Goal: Task Accomplishment & Management: Use online tool/utility

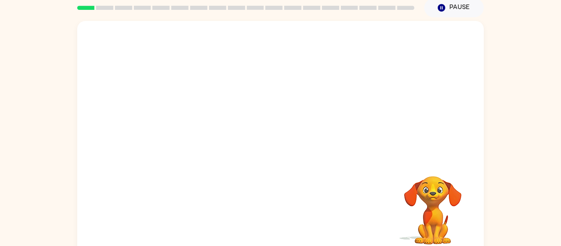
scroll to position [26, 0]
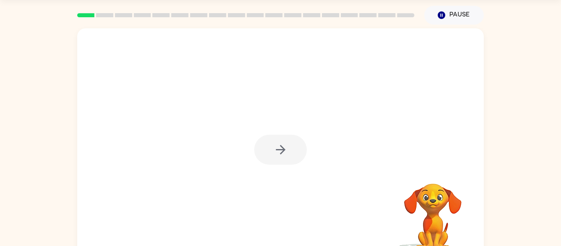
click at [271, 159] on div at bounding box center [280, 150] width 53 height 30
click at [274, 159] on button "button" at bounding box center [280, 150] width 53 height 30
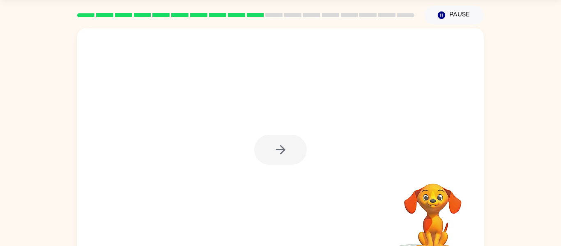
click at [268, 159] on div at bounding box center [280, 150] width 53 height 30
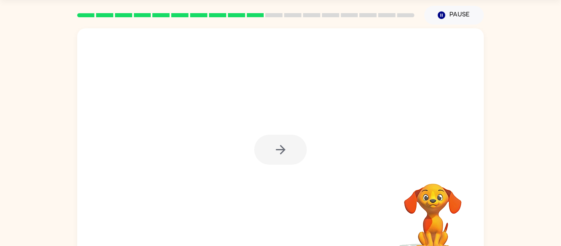
click at [268, 159] on div at bounding box center [280, 150] width 53 height 30
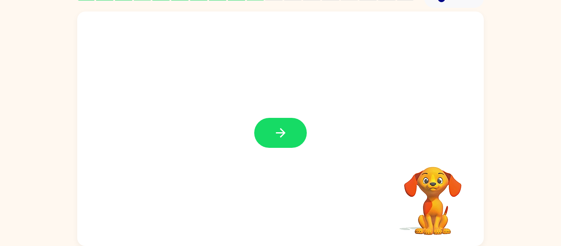
click at [268, 159] on div at bounding box center [280, 129] width 407 height 235
click at [275, 132] on icon "button" at bounding box center [281, 133] width 14 height 14
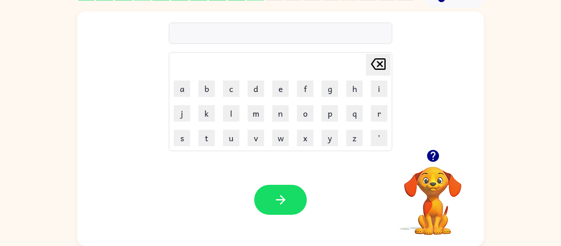
click at [425, 156] on button "button" at bounding box center [433, 155] width 21 height 21
click at [431, 158] on icon "button" at bounding box center [433, 156] width 12 height 12
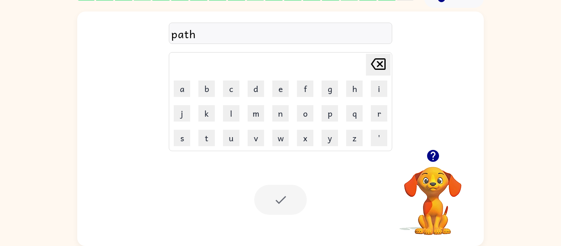
scroll to position [28, 0]
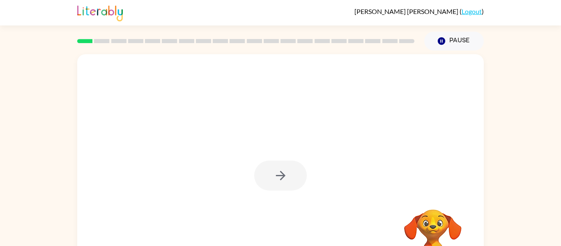
click at [280, 180] on div at bounding box center [280, 176] width 53 height 30
click at [280, 180] on icon "button" at bounding box center [281, 175] width 14 height 14
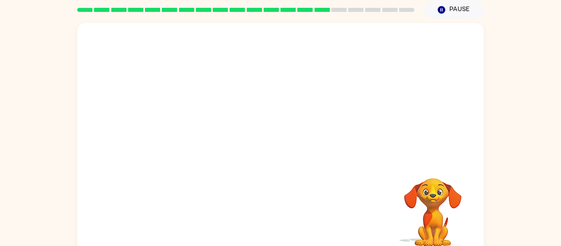
scroll to position [31, 0]
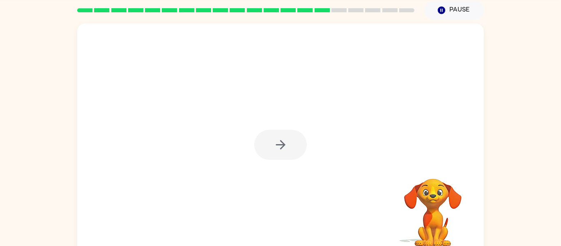
click at [289, 138] on div at bounding box center [280, 145] width 53 height 30
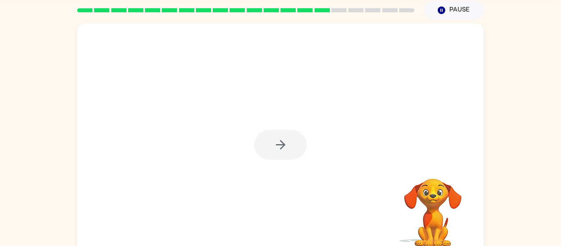
click at [289, 138] on div at bounding box center [280, 145] width 53 height 30
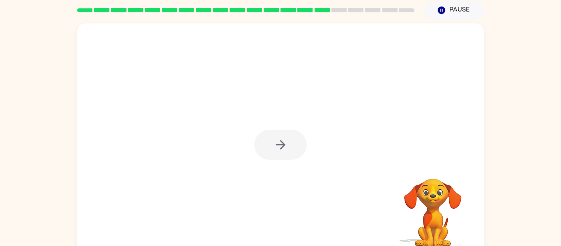
click at [289, 138] on div at bounding box center [280, 145] width 53 height 30
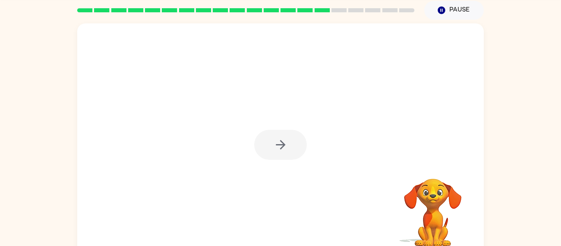
click at [289, 138] on div at bounding box center [280, 145] width 53 height 30
click at [289, 138] on button "button" at bounding box center [280, 145] width 53 height 30
click at [289, 138] on div at bounding box center [280, 92] width 407 height 138
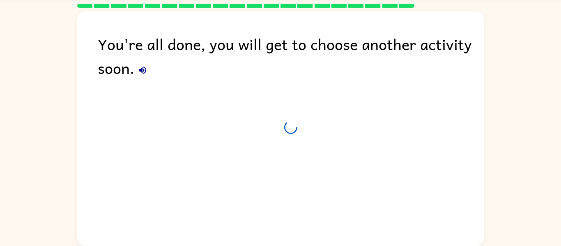
scroll to position [23, 0]
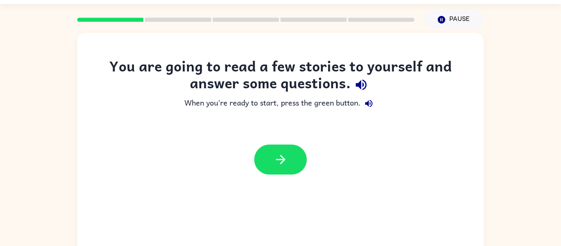
scroll to position [23, 0]
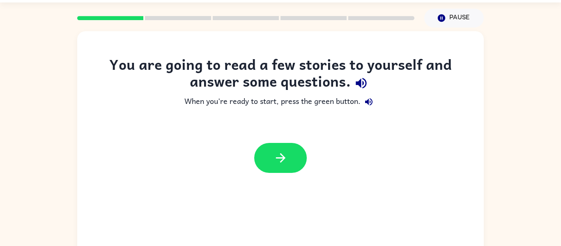
click at [89, 134] on div "You are going to read a few stories to yourself and answer some questions. When…" at bounding box center [280, 118] width 407 height 125
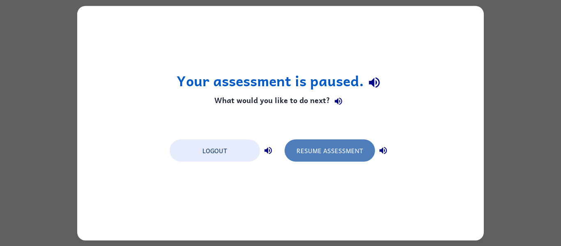
click at [325, 154] on button "Resume Assessment" at bounding box center [330, 150] width 90 height 22
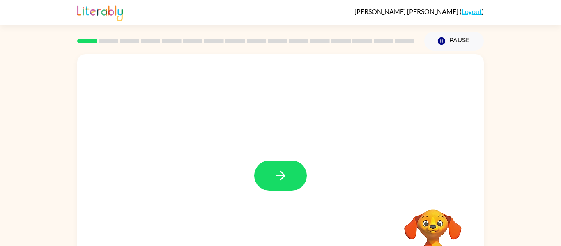
click at [311, 174] on div at bounding box center [280, 171] width 407 height 235
click at [306, 179] on div at bounding box center [280, 176] width 53 height 30
click at [306, 178] on button "button" at bounding box center [280, 176] width 53 height 30
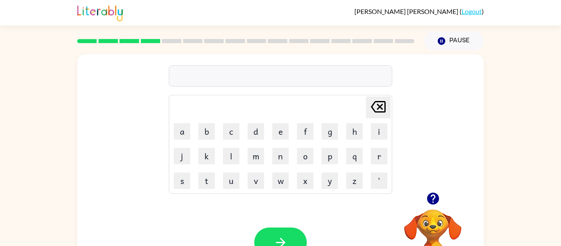
click at [430, 202] on icon "button" at bounding box center [433, 199] width 12 height 12
click at [433, 203] on icon "button" at bounding box center [433, 199] width 12 height 12
click at [437, 196] on icon "button" at bounding box center [433, 199] width 12 height 12
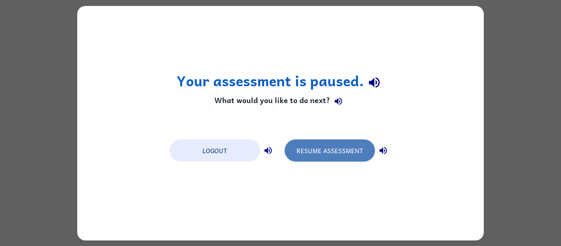
click at [361, 141] on button "Resume Assessment" at bounding box center [330, 150] width 90 height 22
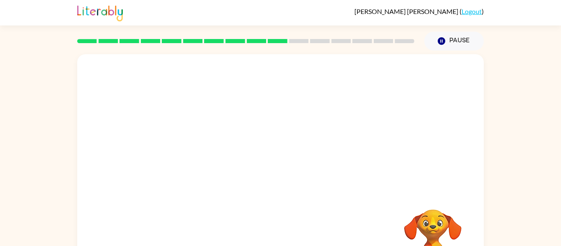
click at [283, 175] on div at bounding box center [280, 123] width 407 height 138
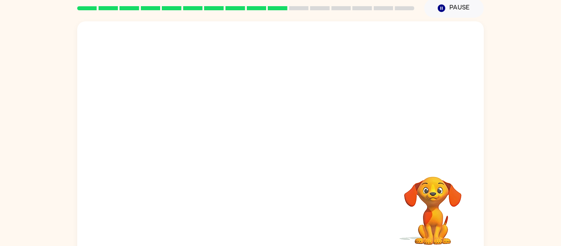
scroll to position [30, 0]
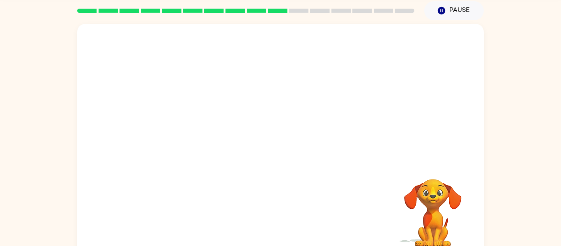
click at [283, 179] on div "Your browser must support playing .mp4 files to use Literably. Please try using…" at bounding box center [280, 141] width 407 height 235
click at [282, 180] on div "Your browser must support playing .mp4 files to use Literably. Please try using…" at bounding box center [280, 141] width 407 height 235
drag, startPoint x: 282, startPoint y: 180, endPoint x: 279, endPoint y: 174, distance: 6.4
click at [279, 174] on div "Your browser must support playing .mp4 files to use Literably. Please try using…" at bounding box center [280, 141] width 407 height 235
click at [285, 147] on icon "button" at bounding box center [281, 145] width 14 height 14
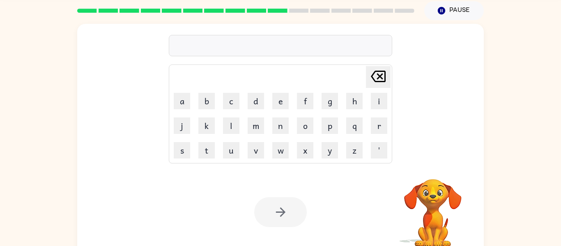
scroll to position [43, 0]
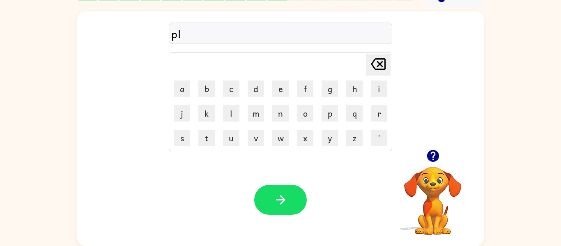
click at [371, 168] on div "Your browser must support playing .mp4 files to use Literably. Please try using…" at bounding box center [280, 200] width 407 height 92
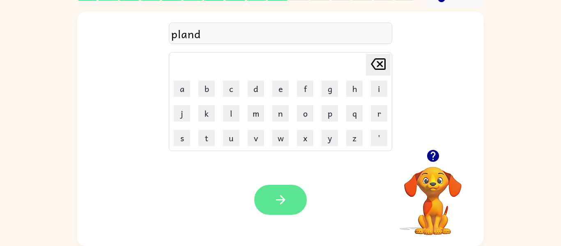
click at [300, 193] on button "button" at bounding box center [280, 200] width 53 height 30
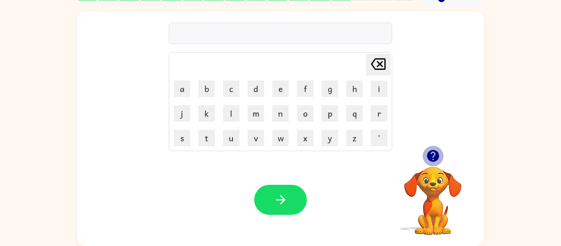
click at [435, 157] on icon "button" at bounding box center [433, 156] width 12 height 12
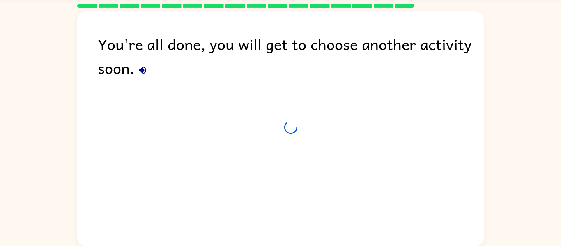
scroll to position [28, 0]
